Goal: Complete application form

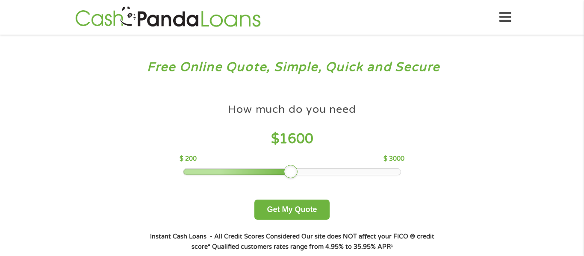
drag, startPoint x: 245, startPoint y: 170, endPoint x: 291, endPoint y: 168, distance: 46.2
click at [291, 168] on div at bounding box center [291, 172] width 14 height 14
click at [281, 207] on button "Get My Quote" at bounding box center [291, 210] width 75 height 20
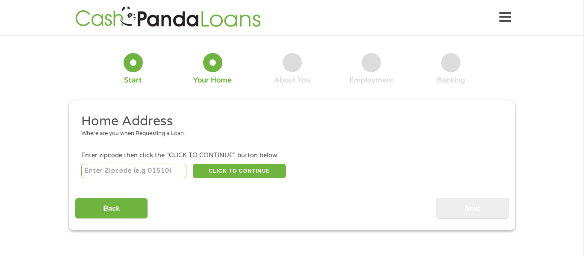
click at [167, 168] on input "number" at bounding box center [134, 171] width 106 height 15
type input "74464"
select select "[US_STATE]"
click at [288, 143] on li "Home Address Where are you when Requesting a Loan." at bounding box center [289, 129] width 428 height 32
click at [242, 174] on button "CLICK TO CONTINUE" at bounding box center [239, 171] width 93 height 15
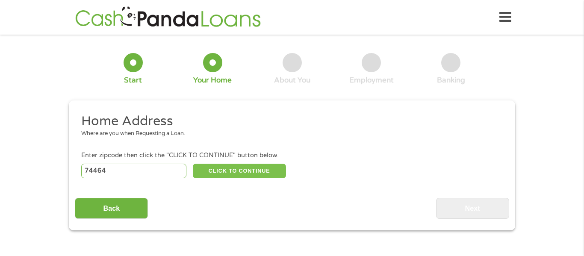
type input "74464"
type input "Tahlequah"
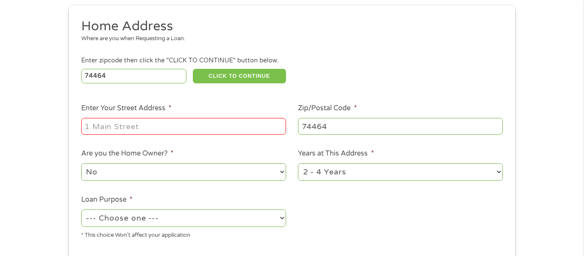
scroll to position [95, 0]
click at [246, 130] on input "Enter Your Street Address *" at bounding box center [183, 126] width 205 height 16
type input "[STREET_ADDRESS][PERSON_NAME]"
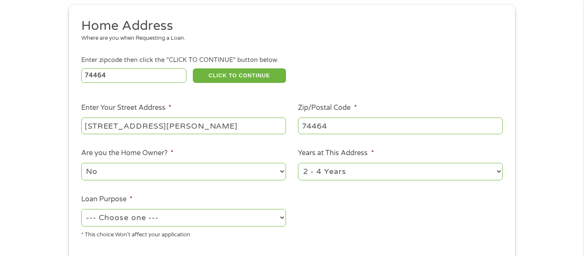
click at [364, 84] on div "74464 CLICK TO CONTINUE Please recheck your Zipcode, it seems to be Incorrect" at bounding box center [291, 76] width 421 height 18
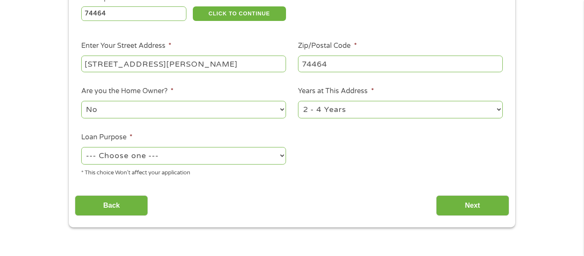
scroll to position [164, 0]
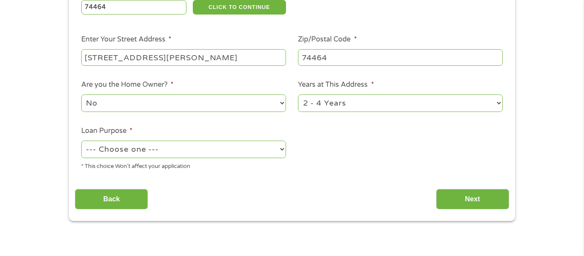
click at [282, 103] on select "No Yes" at bounding box center [183, 103] width 205 height 18
select select "yes"
click at [81, 95] on select "No Yes" at bounding box center [183, 103] width 205 height 18
click at [348, 103] on select "1 Year or less 1 - 2 Years 2 - 4 Years Over 4 Years" at bounding box center [400, 103] width 205 height 18
select select "60months"
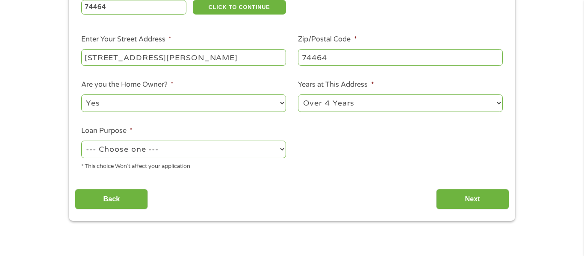
click at [298, 95] on select "1 Year or less 1 - 2 Years 2 - 4 Years Over 4 Years" at bounding box center [400, 103] width 205 height 18
click at [273, 149] on select "--- Choose one --- Pay Bills Debt Consolidation Home Improvement Major Purchase…" at bounding box center [183, 150] width 205 height 18
select select "shorttermcash"
click at [81, 141] on select "--- Choose one --- Pay Bills Debt Consolidation Home Improvement Major Purchase…" at bounding box center [183, 150] width 205 height 18
click at [331, 205] on div "Back Next" at bounding box center [292, 195] width 434 height 27
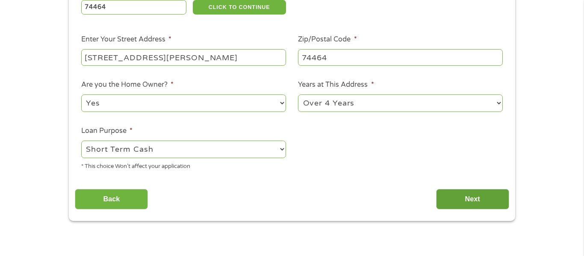
click at [461, 202] on input "Next" at bounding box center [472, 199] width 73 height 21
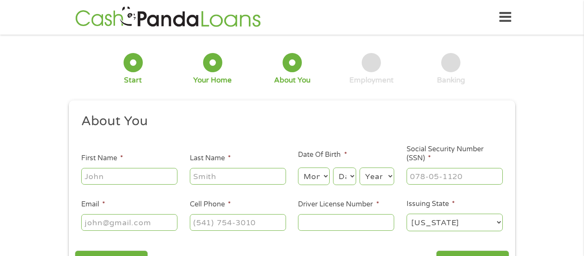
scroll to position [3, 3]
click at [142, 171] on input "First Name *" at bounding box center [129, 176] width 96 height 16
type input "[PERSON_NAME]"
type input "Cook"
type input "[EMAIL_ADDRESS][DOMAIN_NAME]"
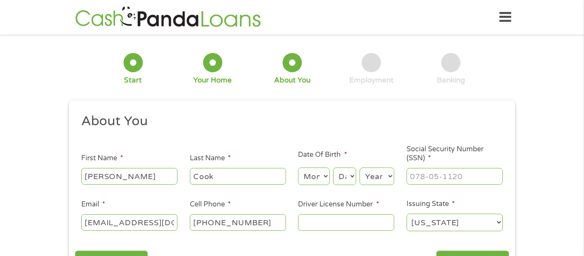
click at [310, 117] on h2 "About You" at bounding box center [288, 121] width 415 height 17
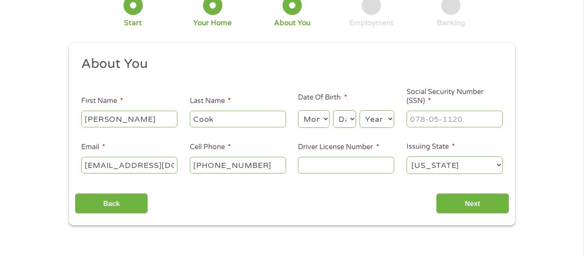
scroll to position [58, 0]
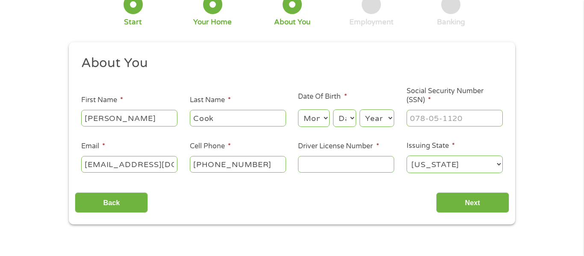
click at [273, 163] on input "[PHONE_NUMBER]" at bounding box center [238, 164] width 96 height 16
type input "[PHONE_NUMBER]"
click at [325, 116] on select "Month 1 2 3 4 5 6 7 8 9 10 11 12" at bounding box center [313, 118] width 31 height 18
click at [276, 188] on div "Back Next" at bounding box center [292, 199] width 434 height 27
